Goal: Task Accomplishment & Management: Manage account settings

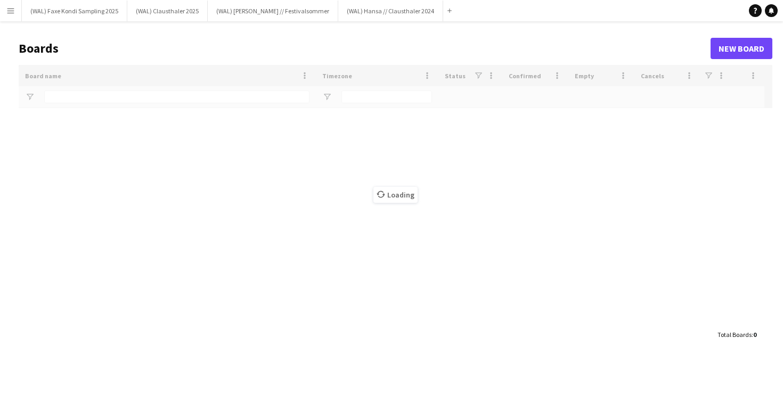
type input "**********"
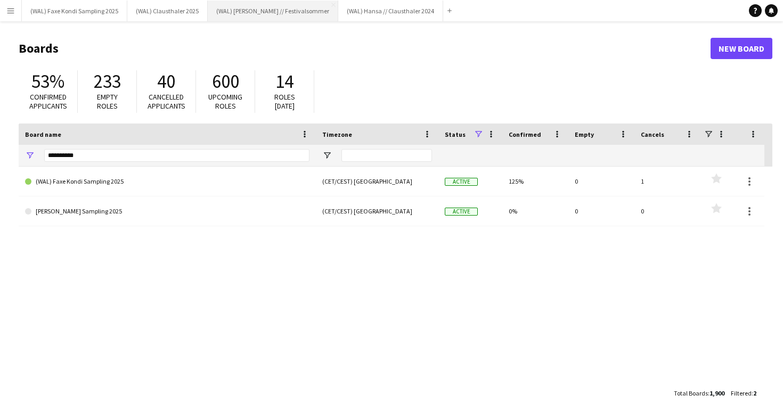
click at [274, 14] on button "(WAL) [PERSON_NAME] // Festivalsommer Close" at bounding box center [273, 11] width 130 height 21
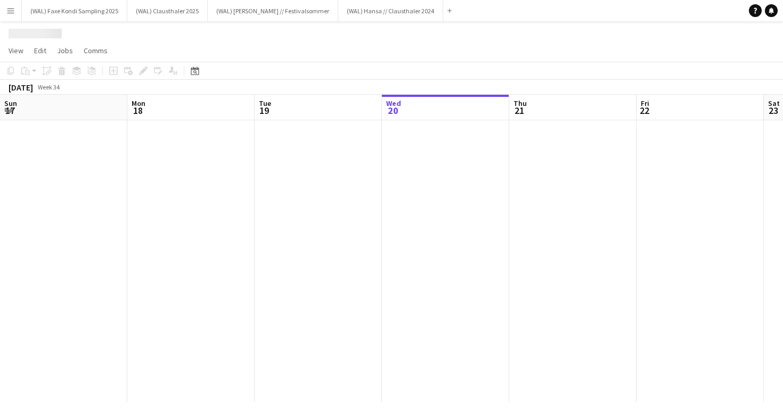
scroll to position [0, 255]
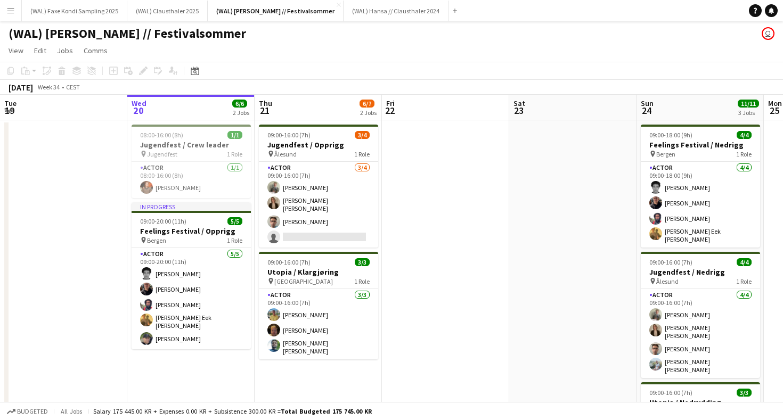
click at [767, 36] on app-user-avatar "user" at bounding box center [768, 33] width 13 height 13
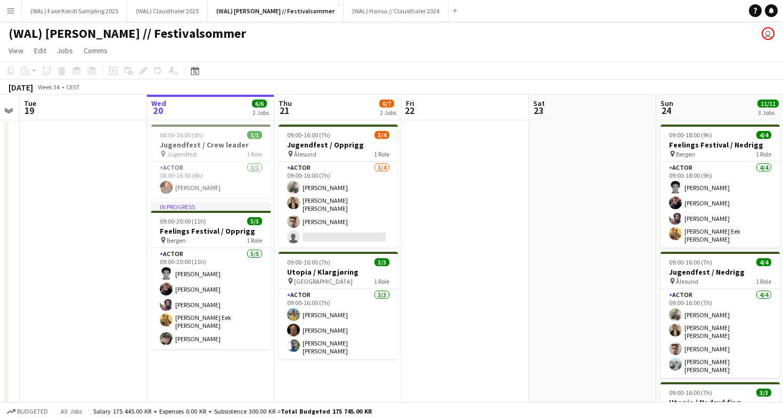
scroll to position [0, 230]
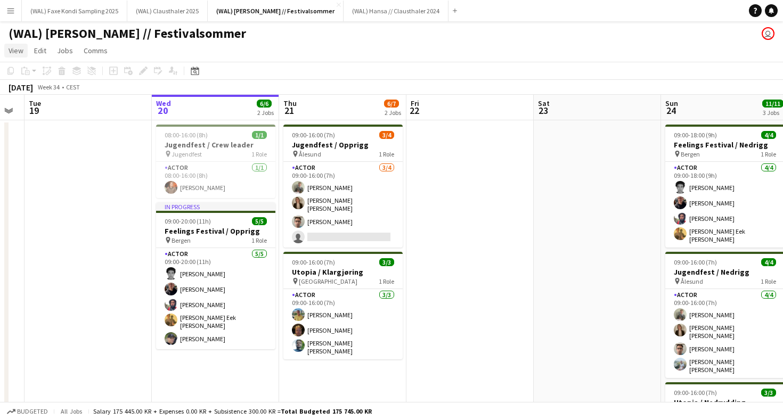
click at [22, 48] on span "View" at bounding box center [16, 51] width 15 height 10
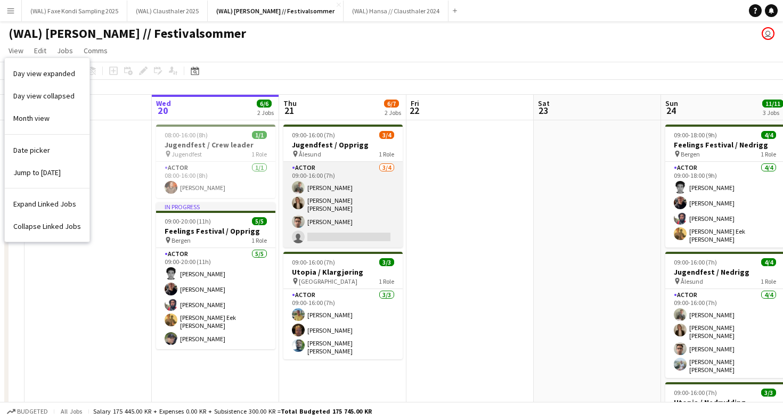
click at [331, 235] on app-card-role "Actor [DATE] 09:00-16:00 (7h) [PERSON_NAME] Heed [PERSON_NAME] [PERSON_NAME] [P…" at bounding box center [342, 205] width 119 height 86
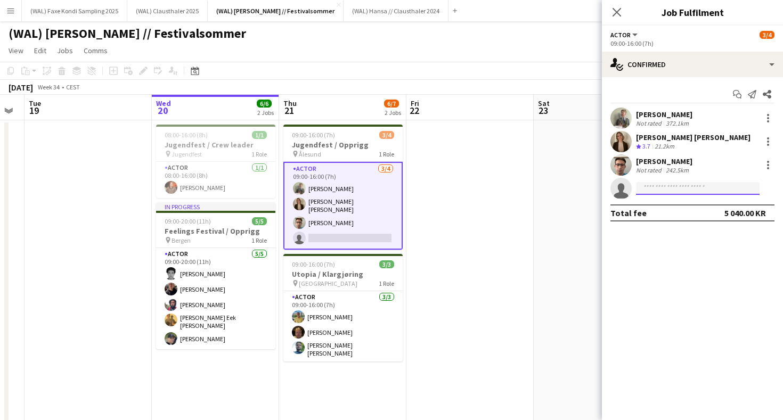
click at [668, 194] on input at bounding box center [698, 188] width 124 height 13
type input "*"
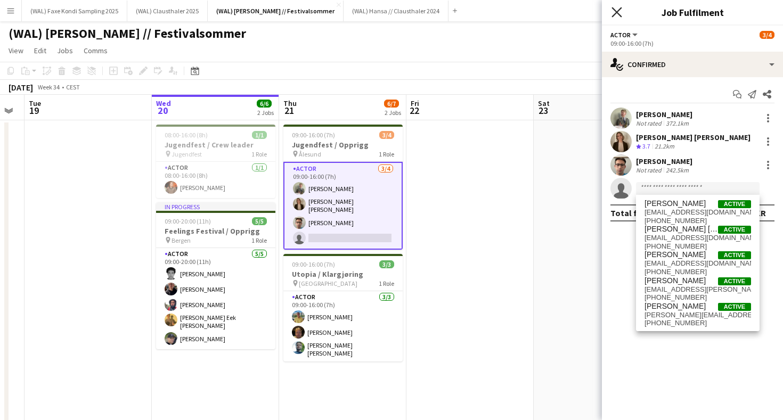
click at [614, 14] on icon "Close pop-in" at bounding box center [616, 12] width 10 height 10
